Goal: Obtain resource: Download file/media

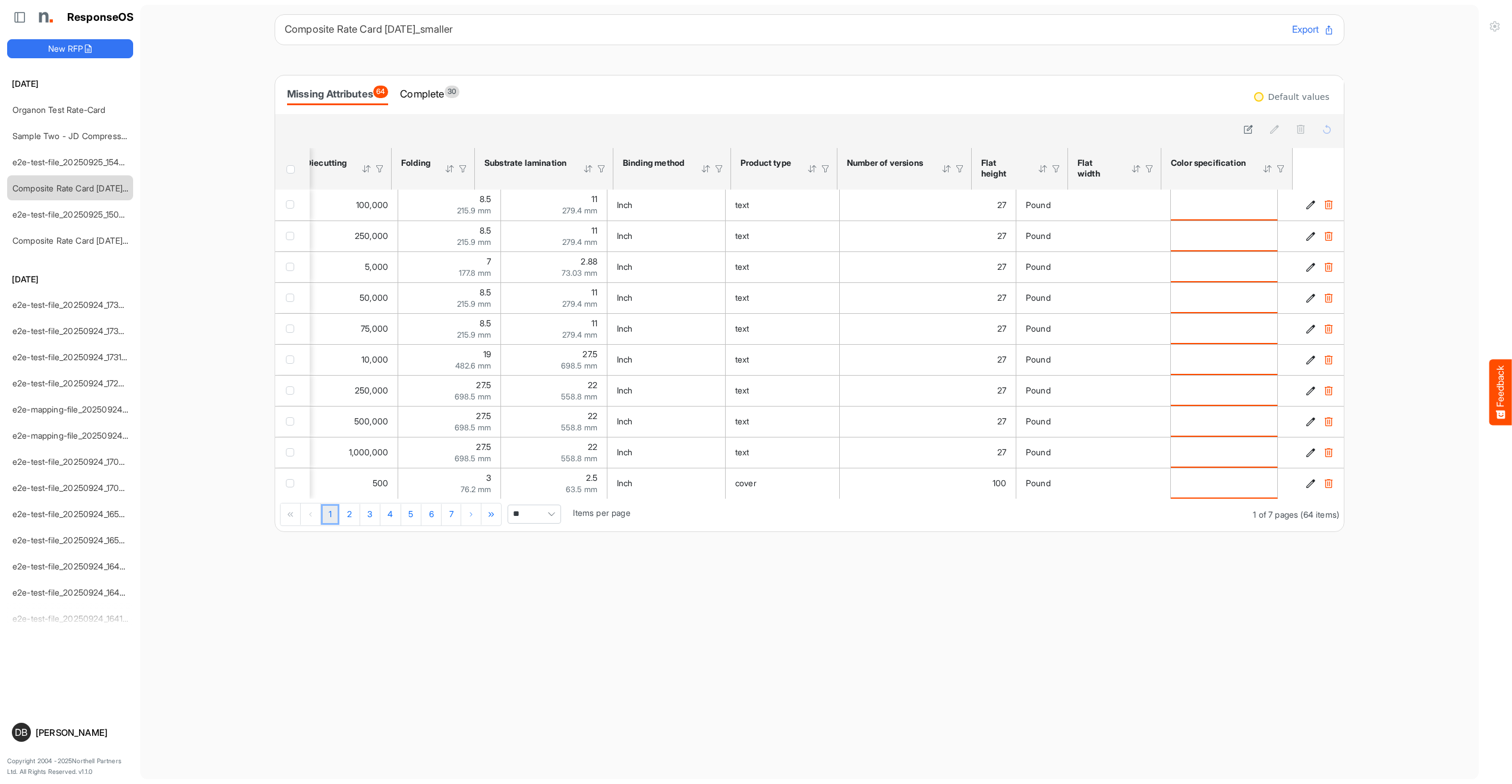
scroll to position [0, 1097]
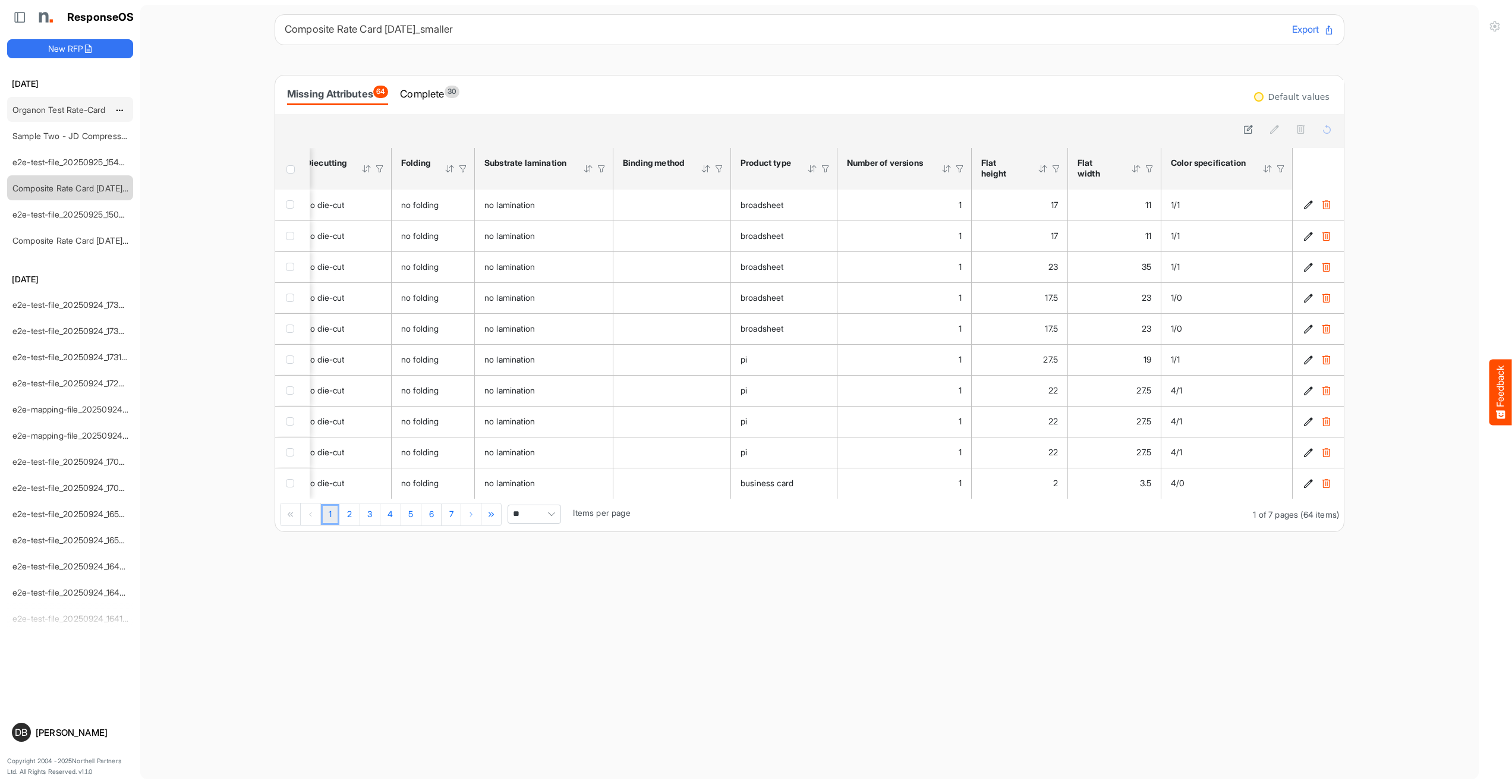
click at [63, 114] on div "Organon Test Rate-Card" at bounding box center [61, 108] width 106 height 23
click at [64, 136] on link "Sample Two - JD Compressed 2" at bounding box center [75, 136] width 126 height 10
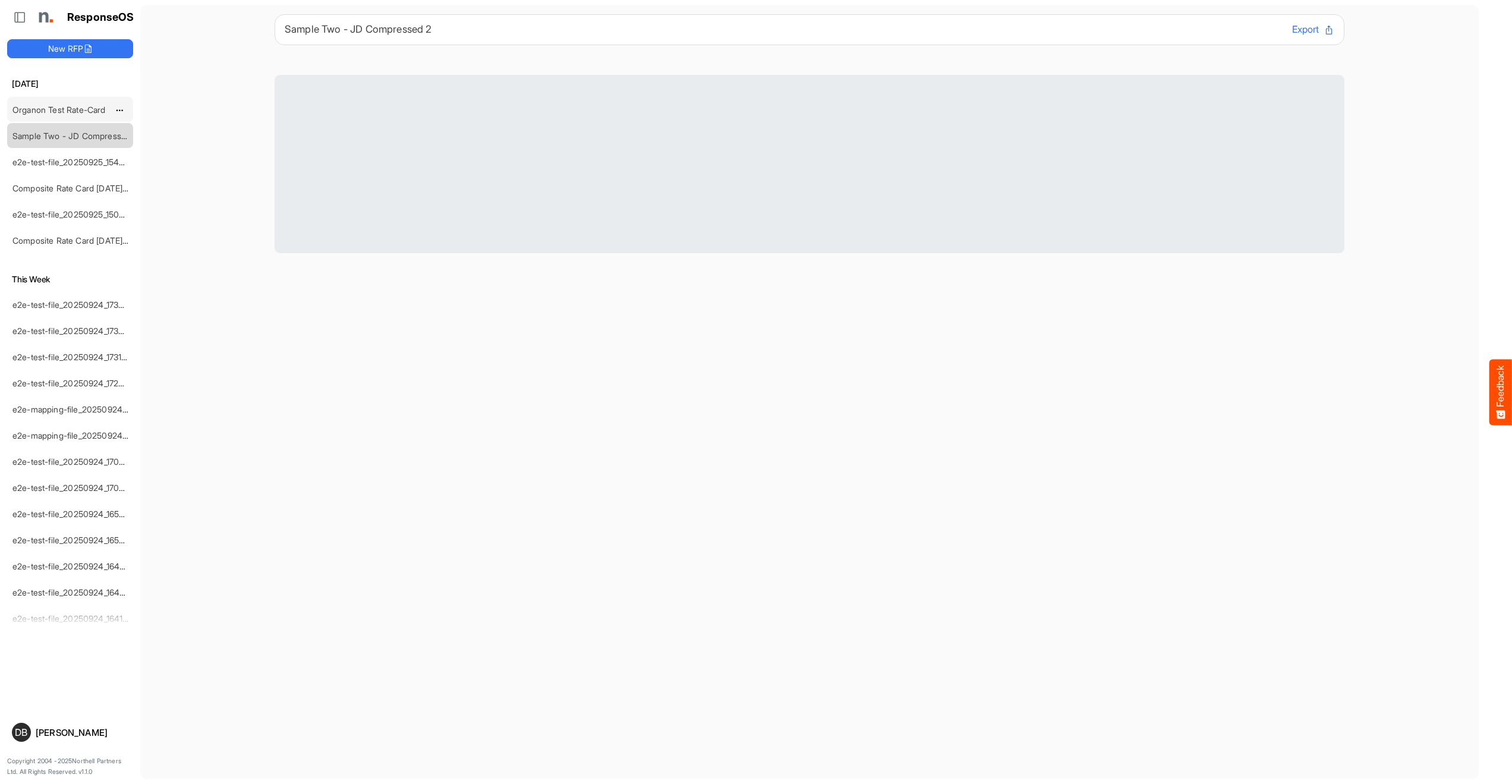
click at [67, 107] on link "Organon Test Rate-Card" at bounding box center [59, 110] width 94 height 10
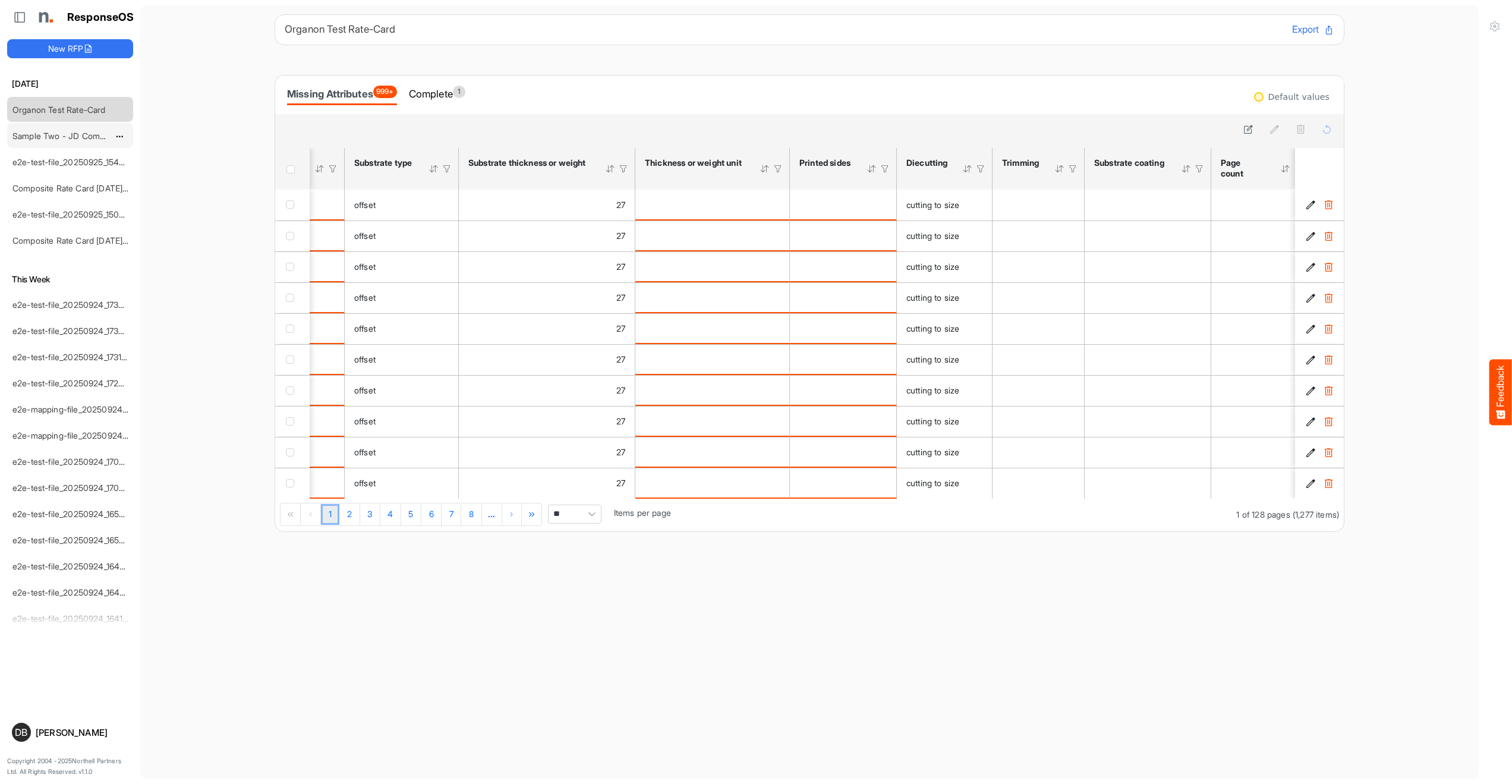
click at [73, 128] on div "Sample Two - JD Compressed 2" at bounding box center [61, 134] width 106 height 23
click at [44, 135] on link "Sample Two - JD Compressed 2" at bounding box center [75, 136] width 126 height 10
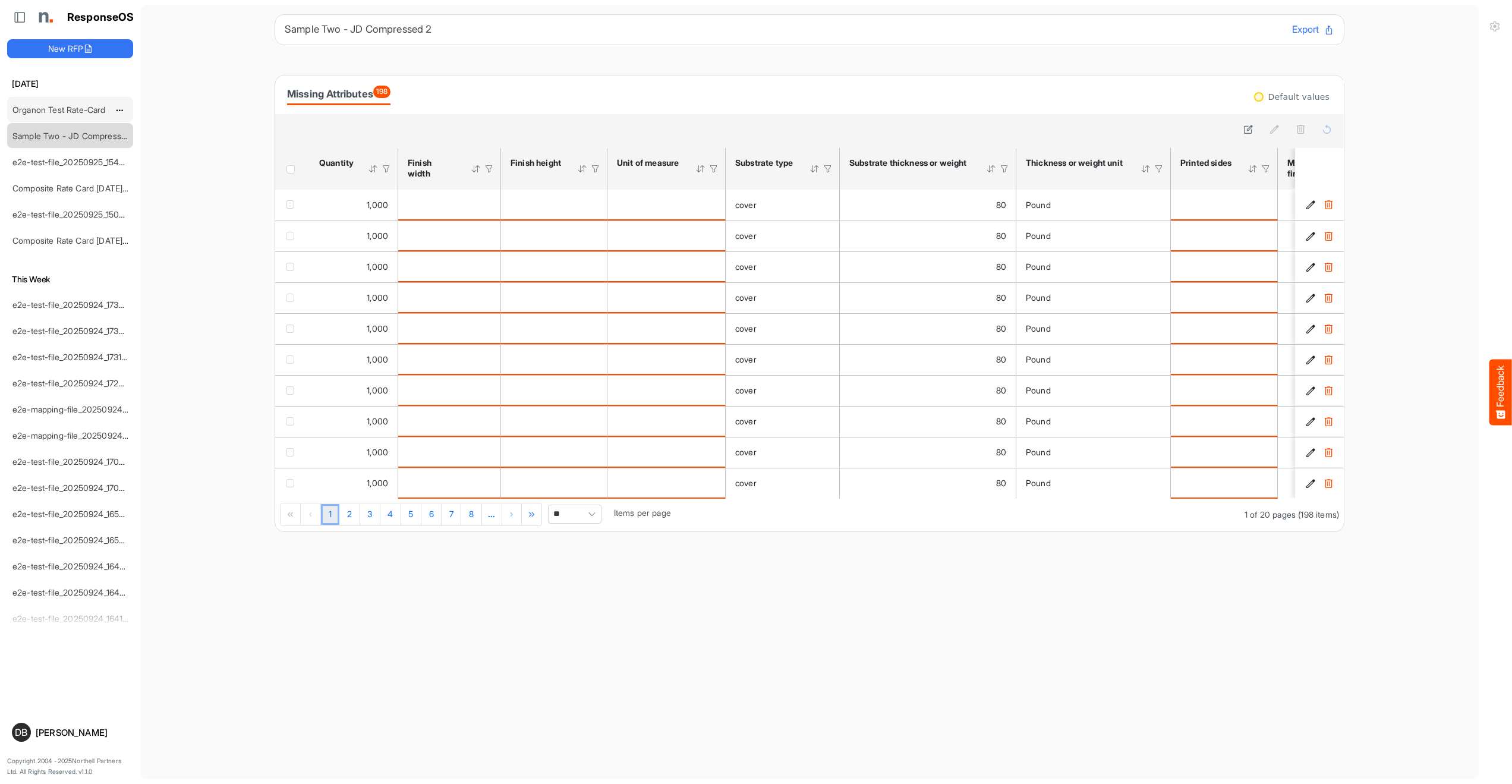
click at [80, 114] on div "Organon Test Rate-Card" at bounding box center [61, 108] width 106 height 23
click at [85, 108] on link "Organon Test Rate-Card" at bounding box center [59, 110] width 94 height 10
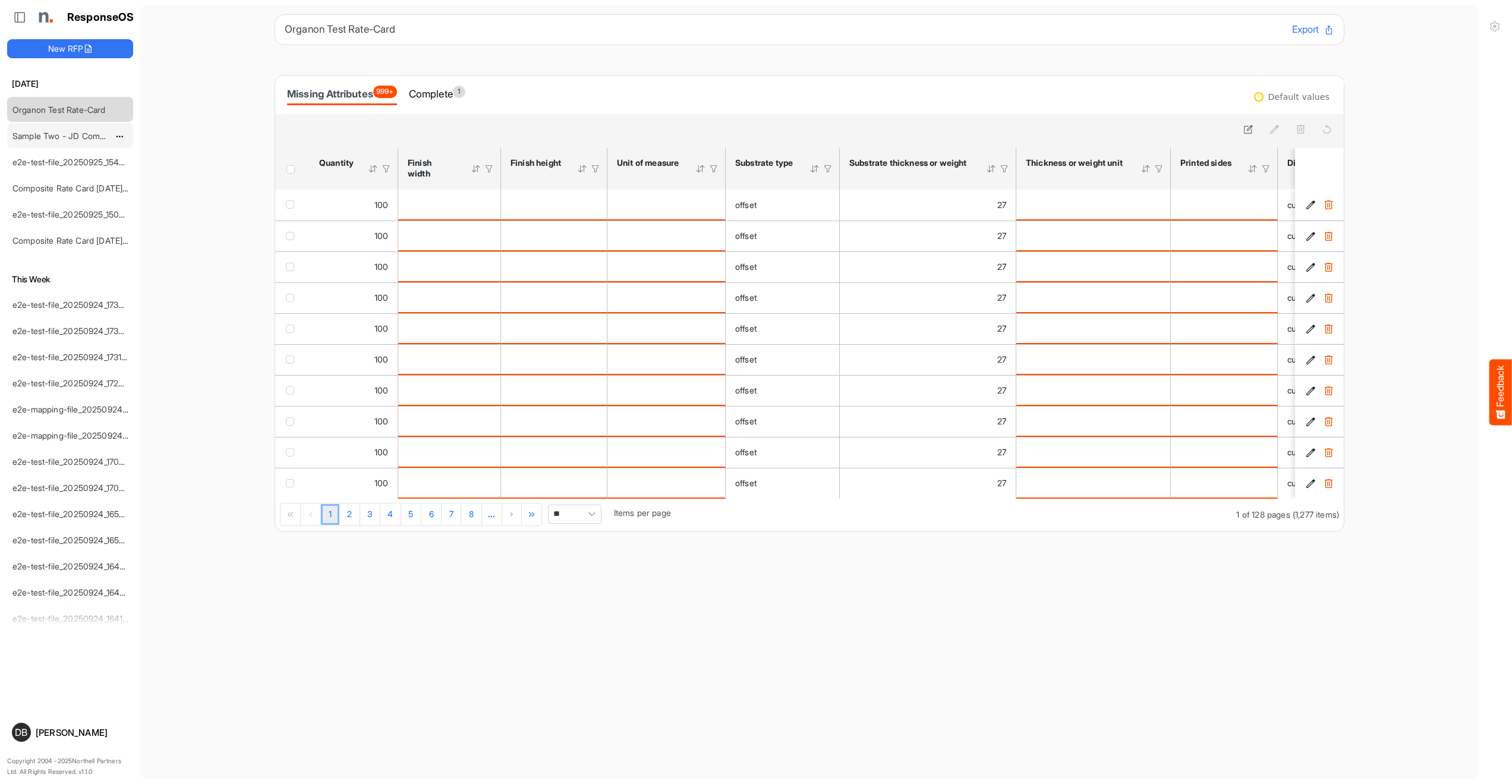
click at [69, 140] on link "Sample Two - JD Compressed 2" at bounding box center [75, 136] width 126 height 10
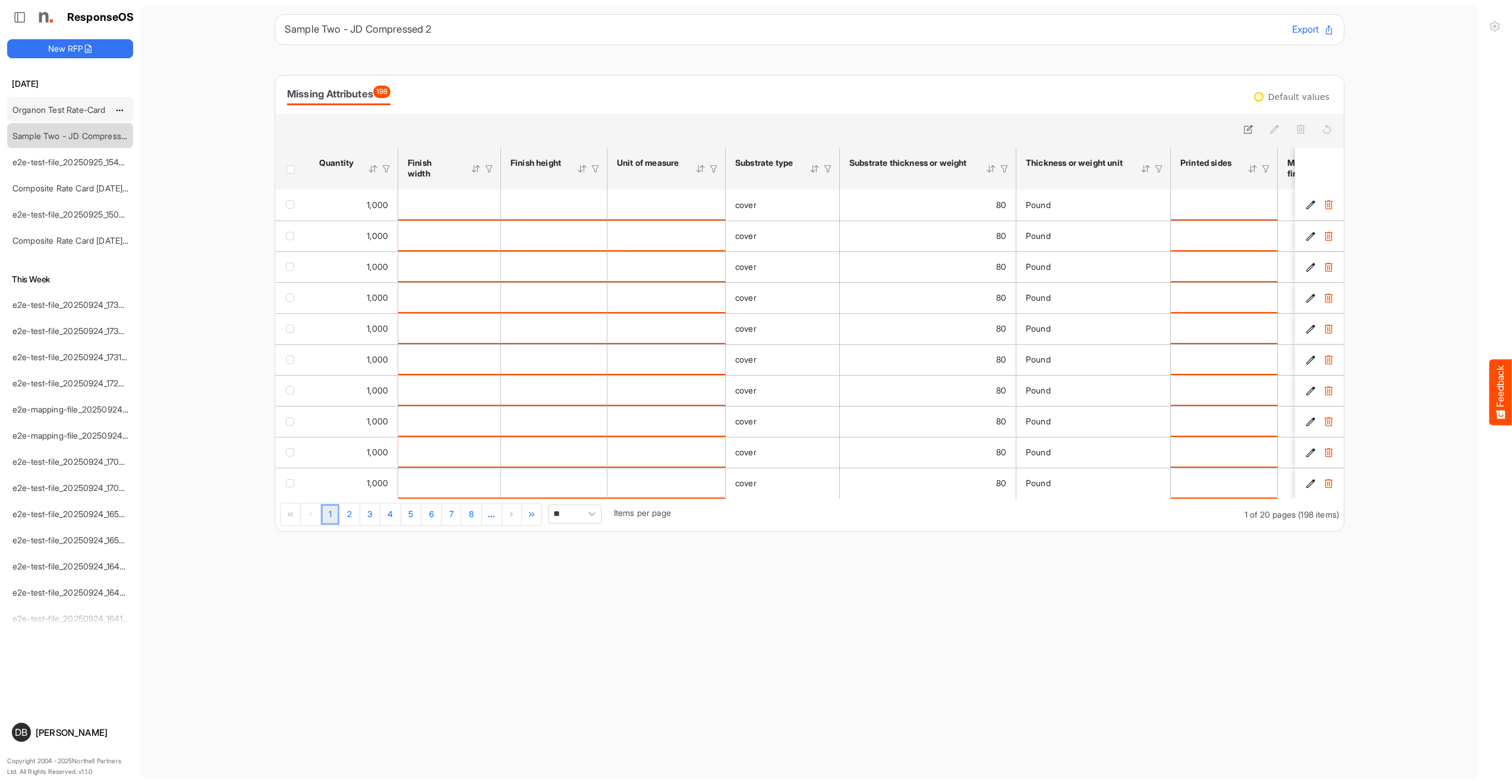
click at [59, 111] on link "Organon Test Rate-Card" at bounding box center [59, 110] width 94 height 10
